Goal: Information Seeking & Learning: Learn about a topic

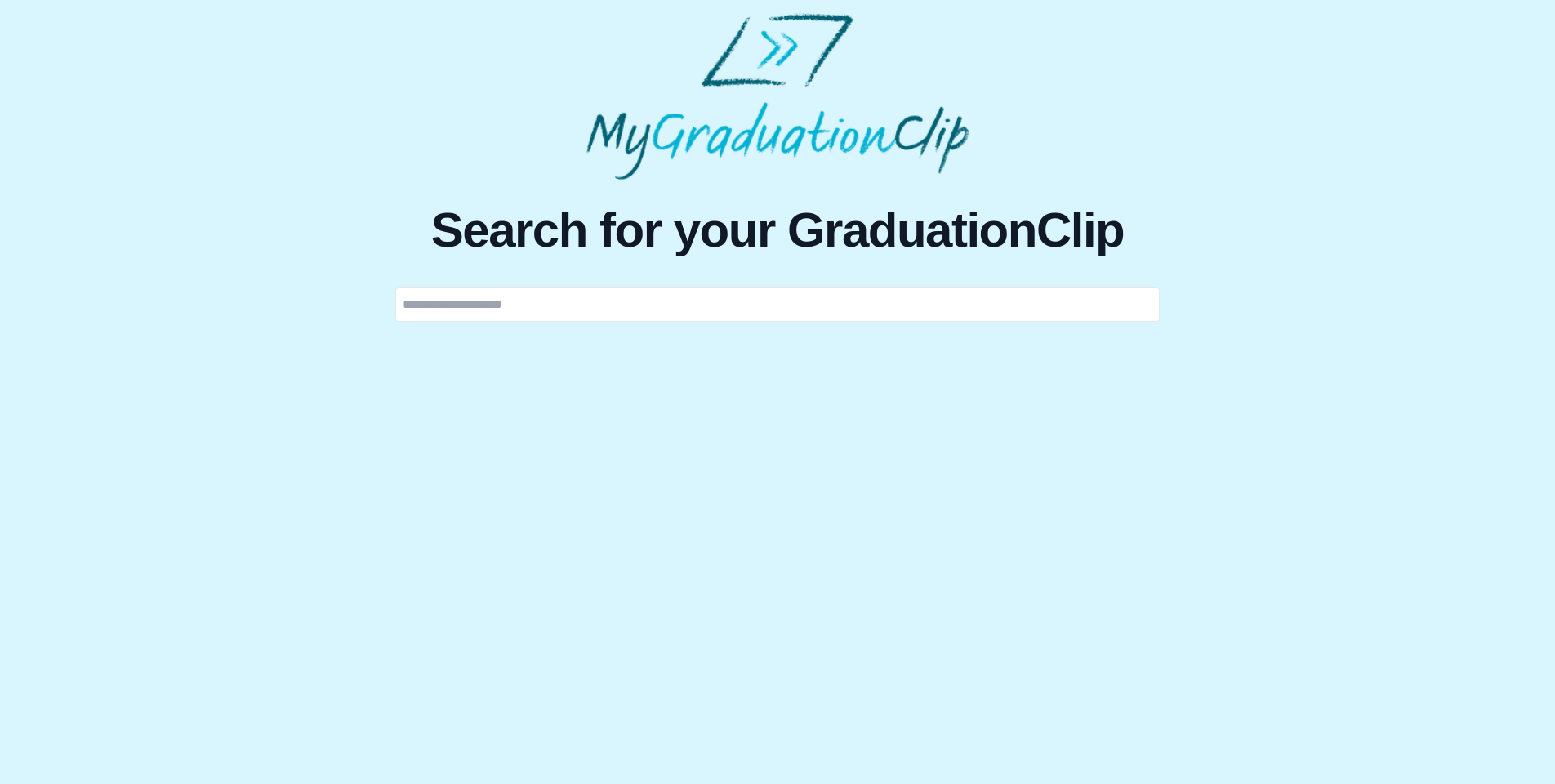
click at [686, 322] on input "text" at bounding box center [777, 304] width 764 height 34
type input "**********"
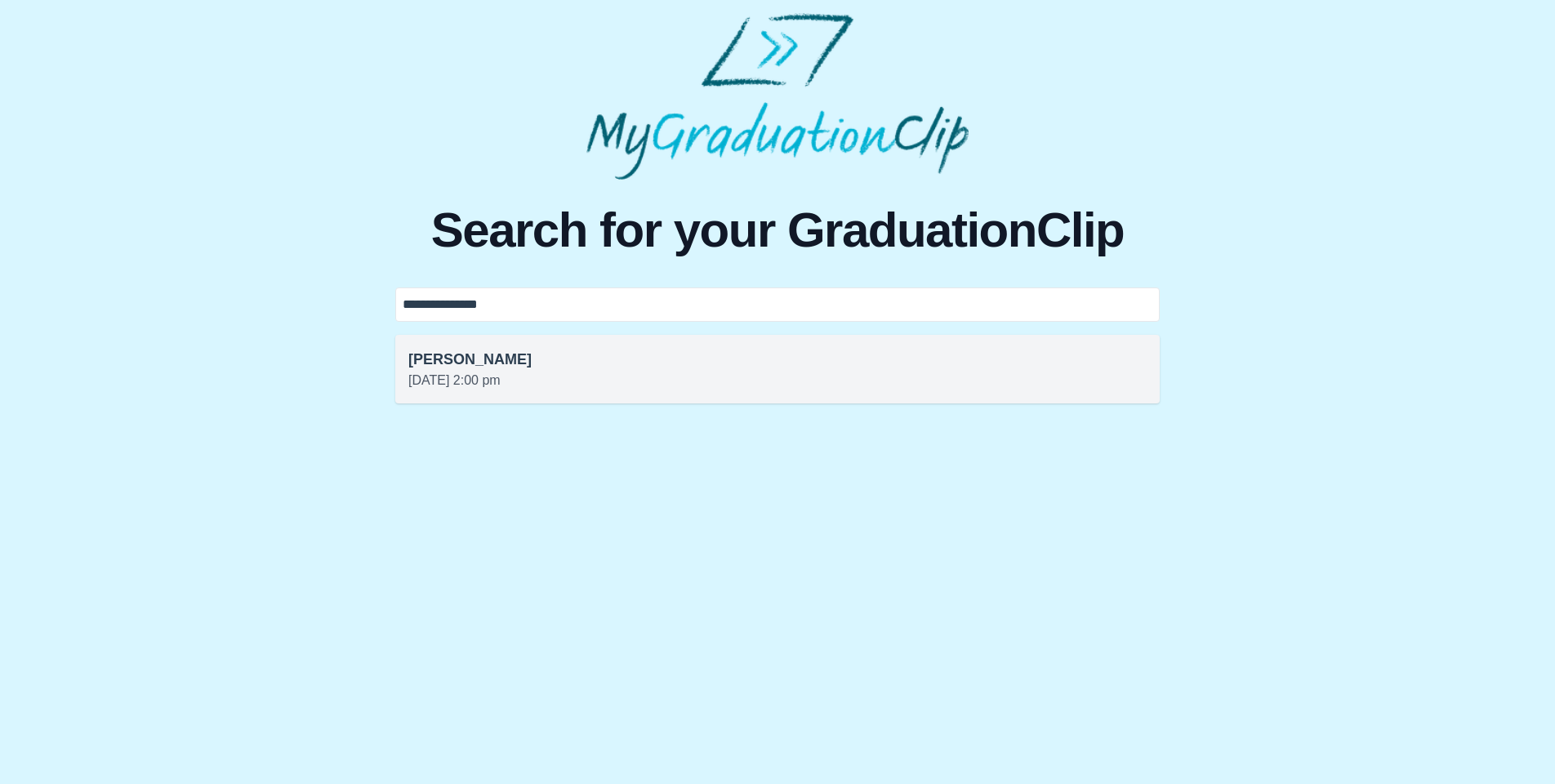
click at [491, 371] on h3 "[PERSON_NAME]" at bounding box center [778, 360] width 738 height 23
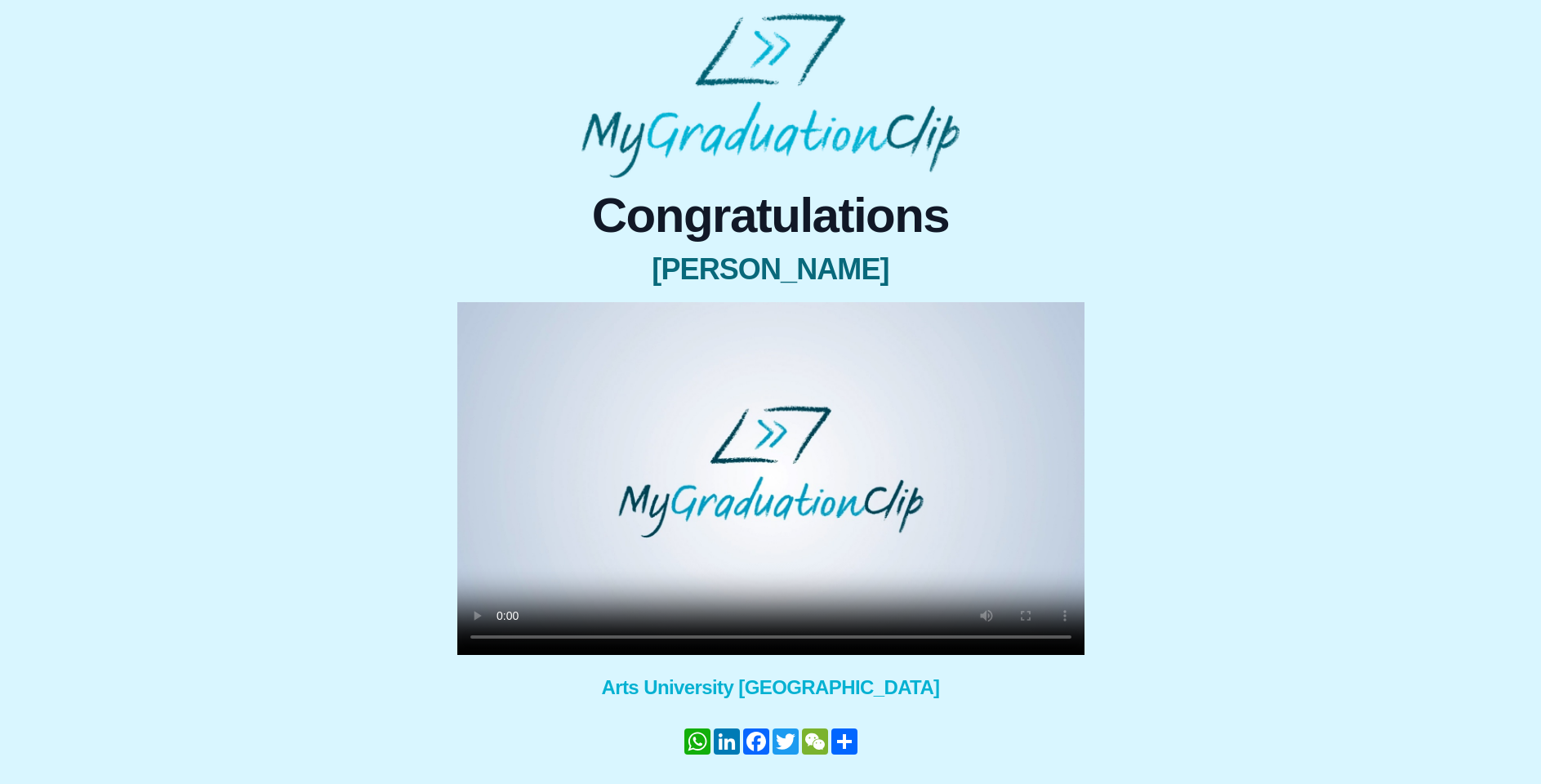
click at [757, 539] on video at bounding box center [771, 479] width 627 height 353
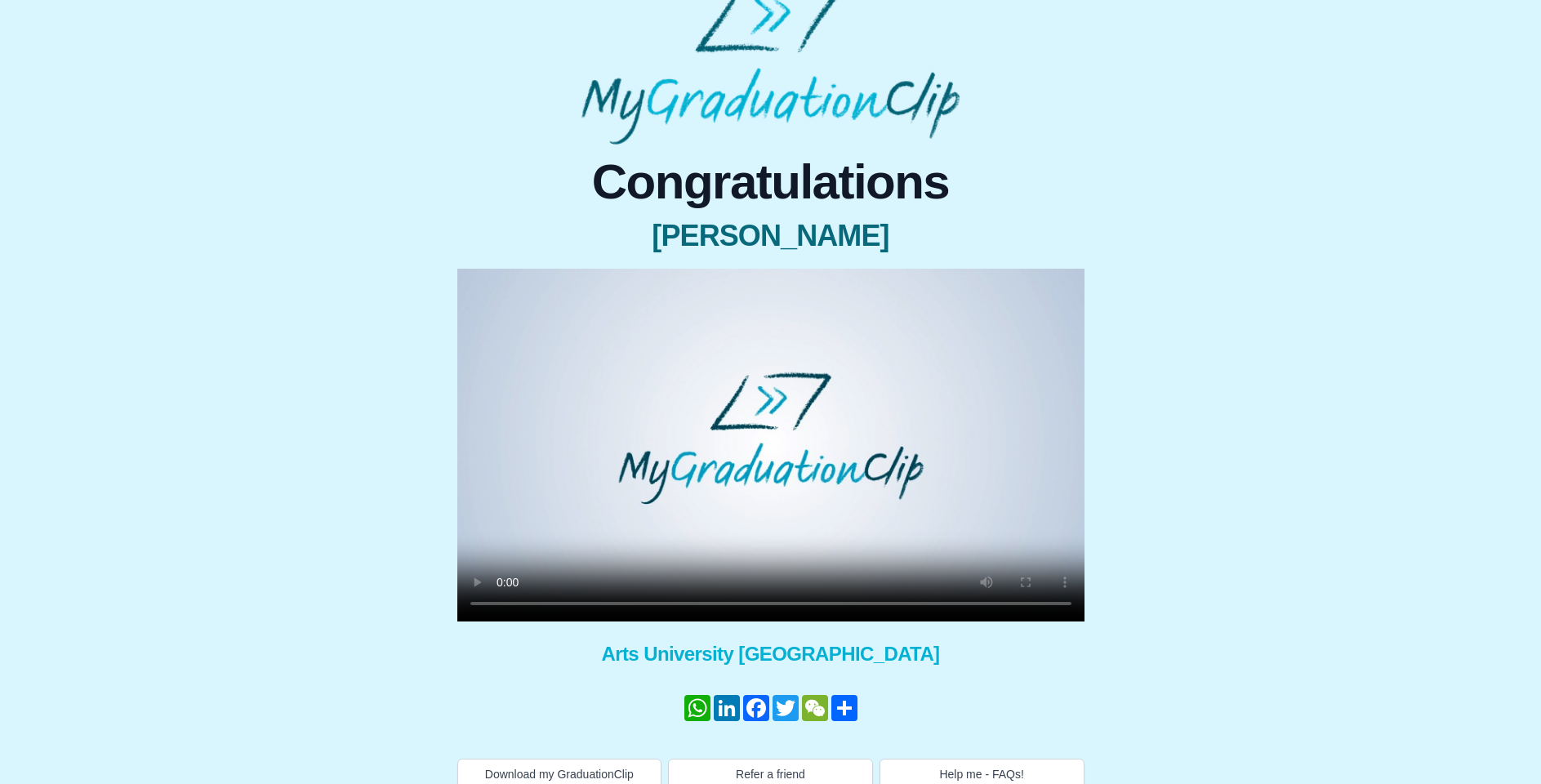
scroll to position [52, 0]
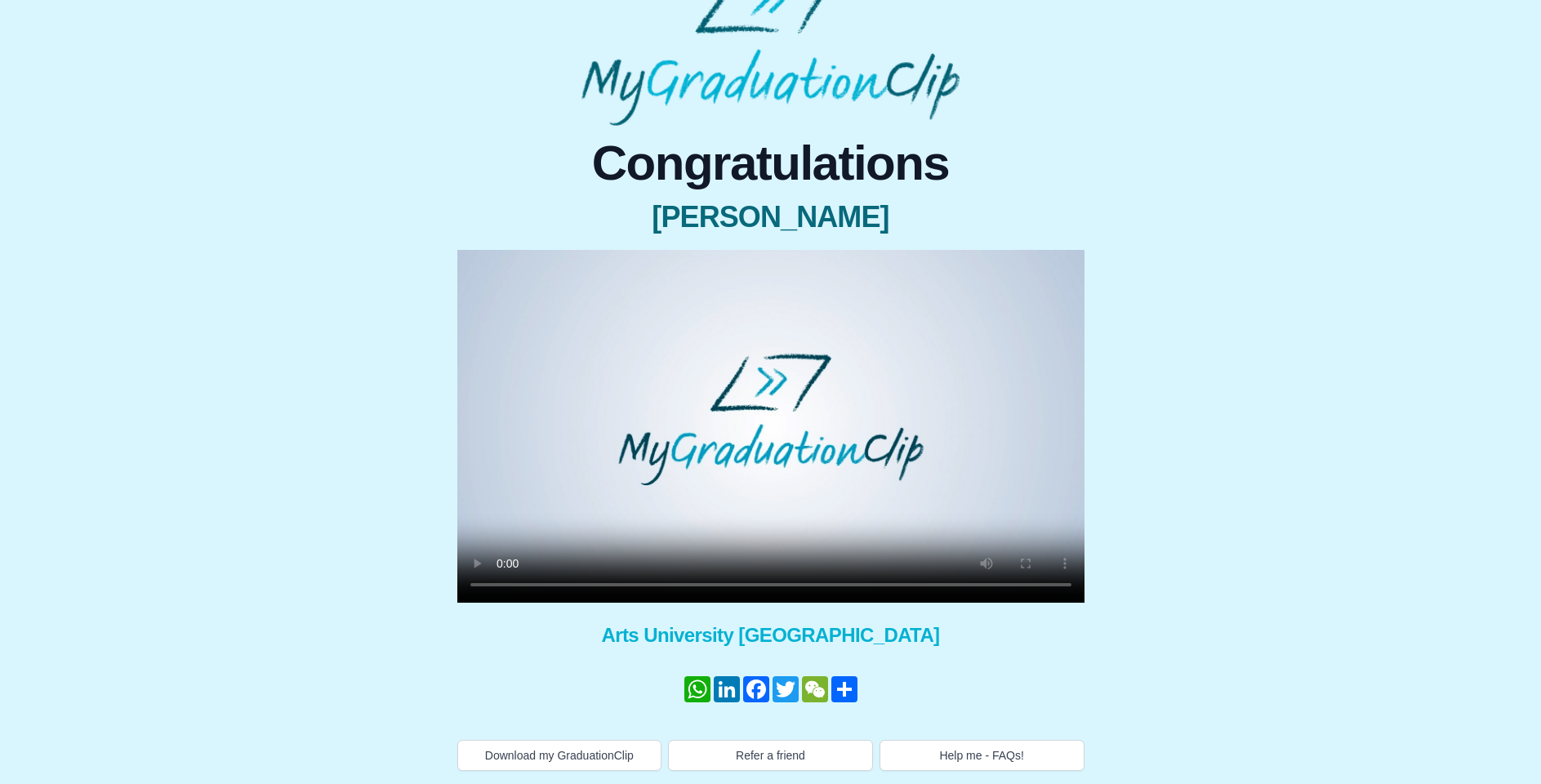
click at [443, 567] on div "Congratulations [PERSON_NAME] × Share your GraduationClip now! WhatsApp LinkedI…" at bounding box center [771, 455] width 666 height 632
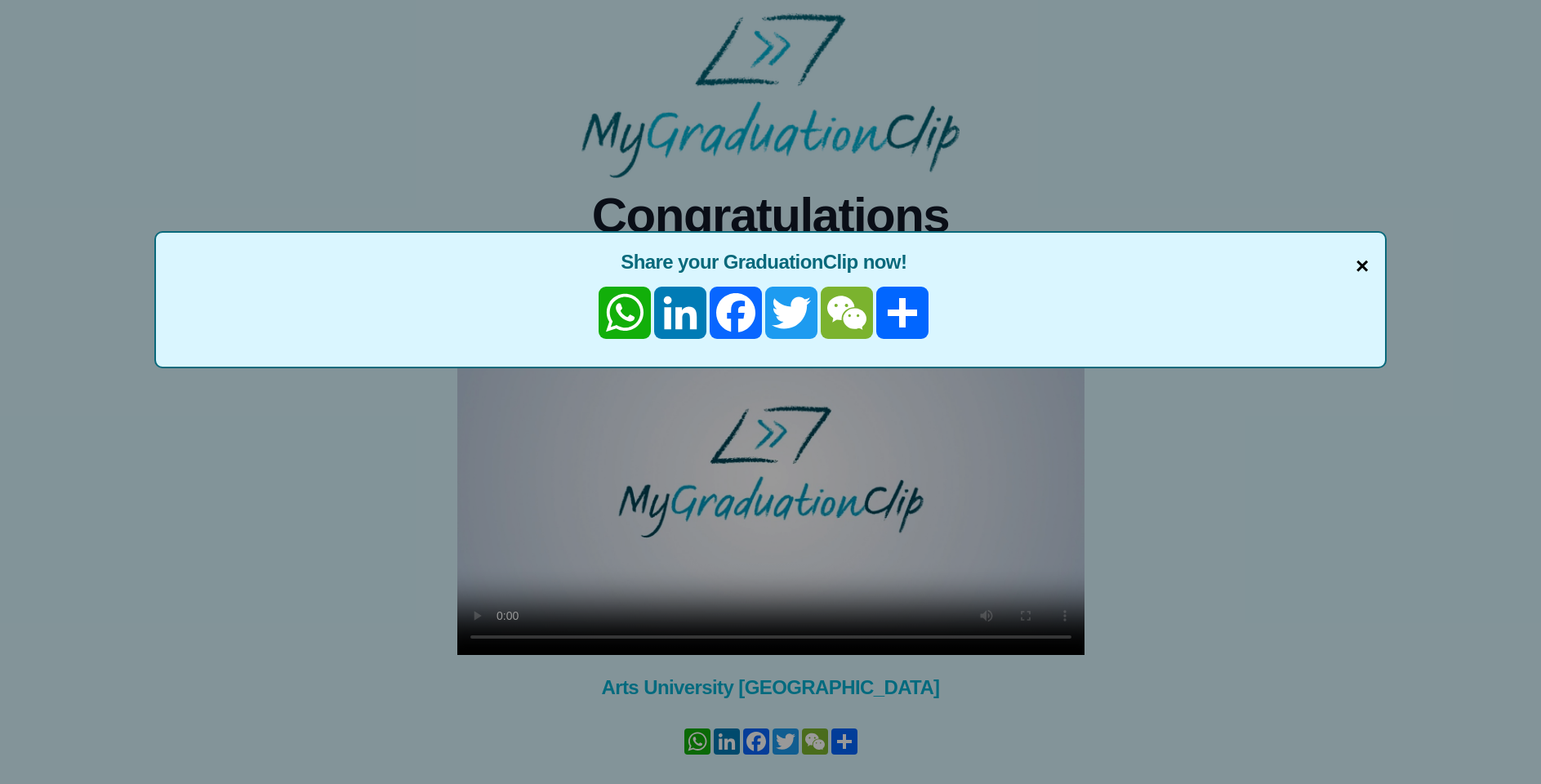
click at [1365, 267] on span "×" at bounding box center [1363, 266] width 13 height 34
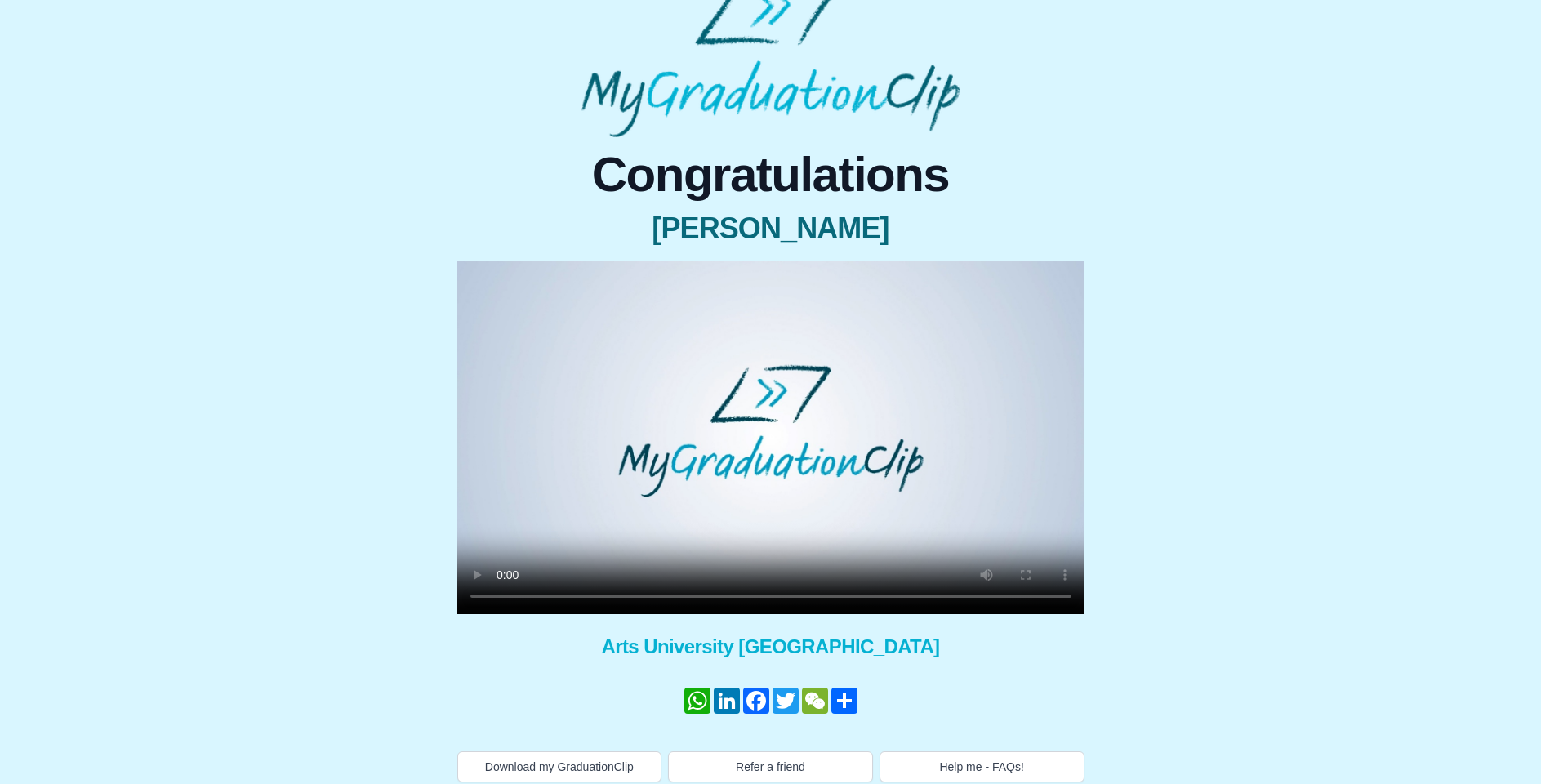
scroll to position [52, 0]
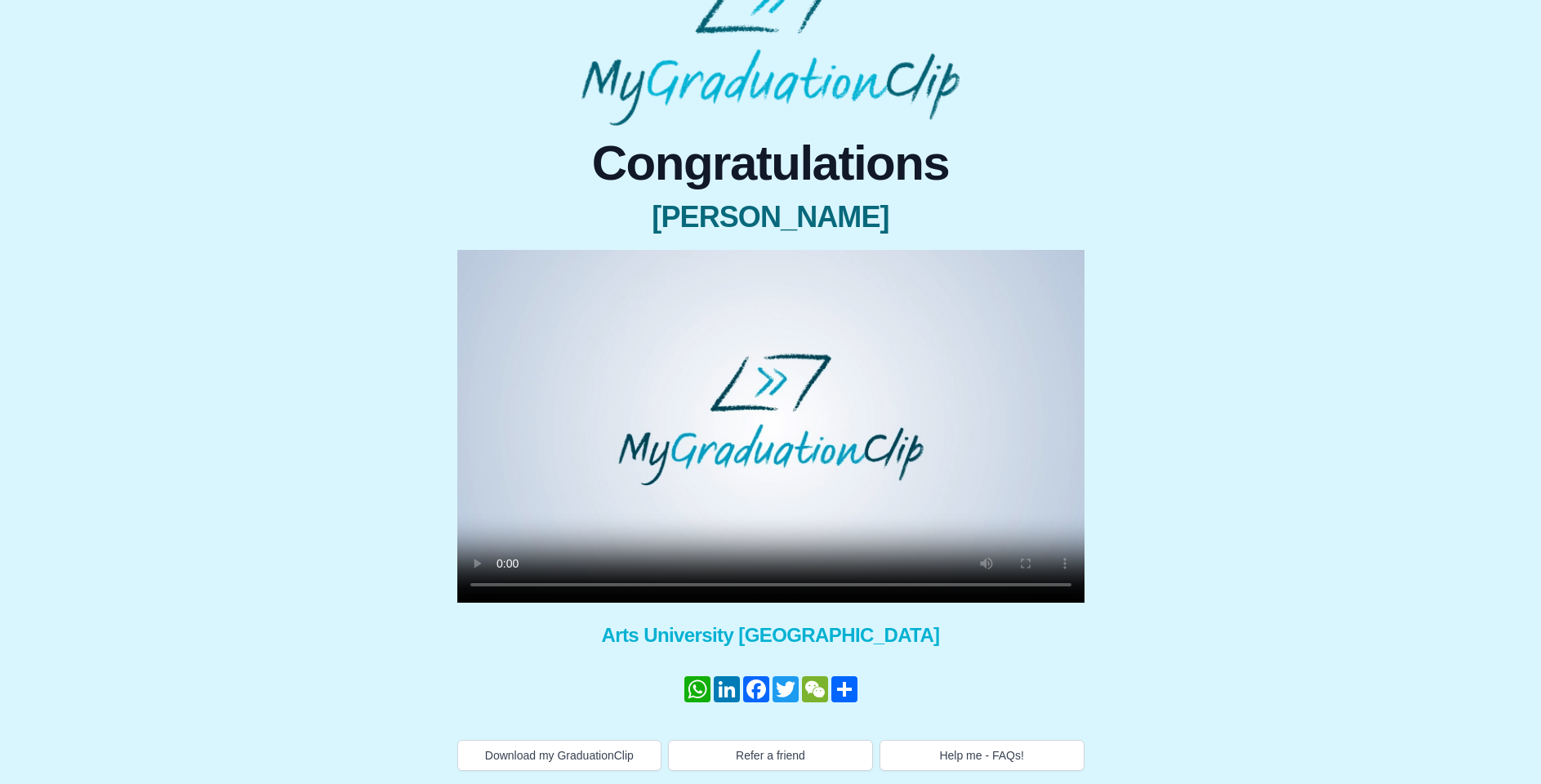
drag, startPoint x: 1253, startPoint y: 148, endPoint x: 1210, endPoint y: 142, distance: 43.4
click at [1253, 148] on div "Congratulations [PERSON_NAME] × Share your GraduationClip now! WhatsApp LinkedI…" at bounding box center [771, 448] width 1515 height 645
